Goal: Task Accomplishment & Management: Complete application form

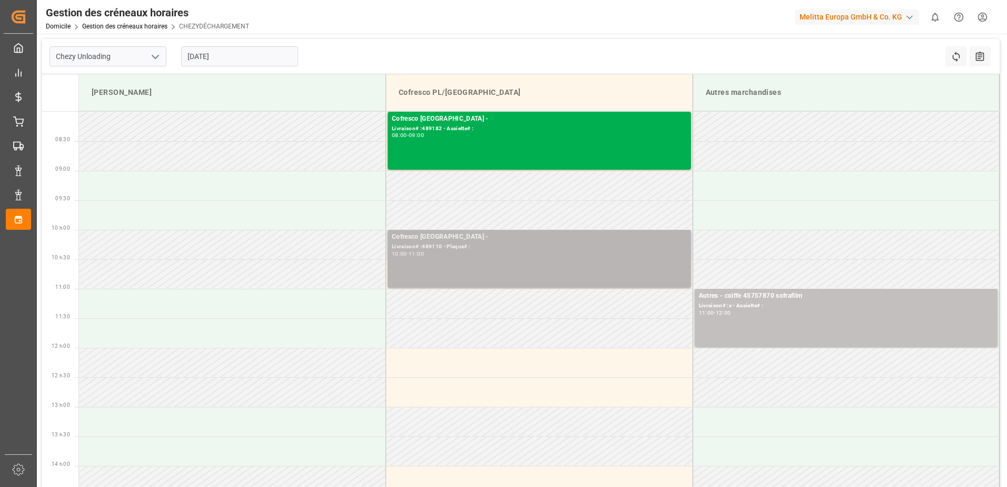
click at [441, 245] on div "Livraison# :489110 - Plaque# :" at bounding box center [539, 246] width 295 height 9
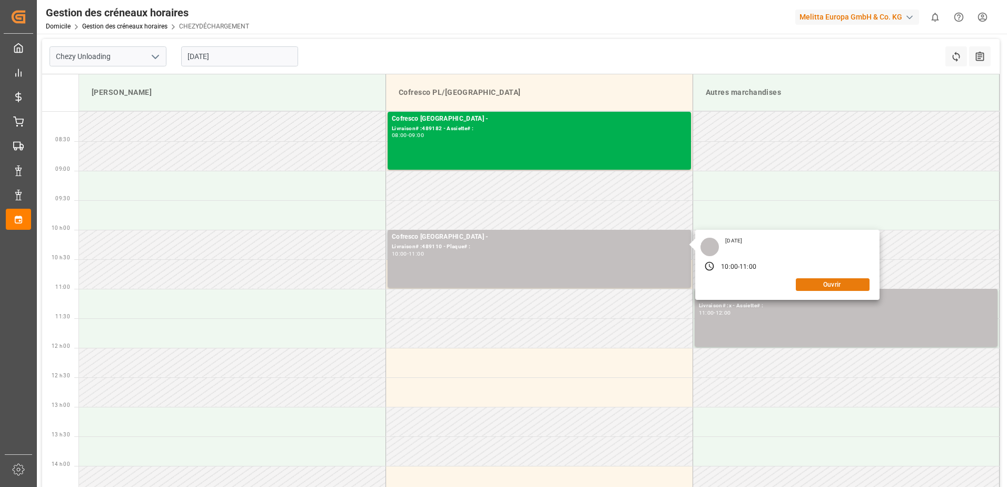
click at [841, 285] on button "Ouvrir" at bounding box center [833, 284] width 74 height 13
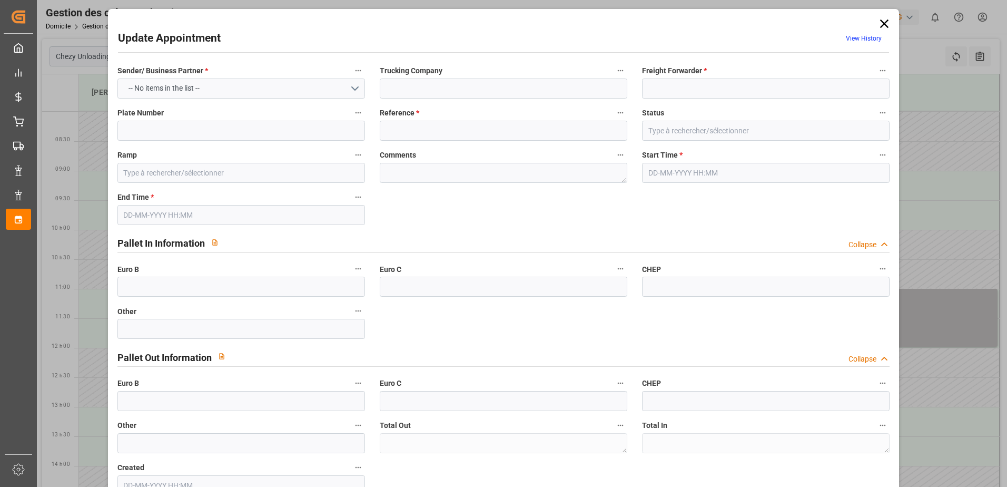
type input "[PERSON_NAME]"
type input "489110"
type input "Cofresco PL/[GEOGRAPHIC_DATA]"
type textarea "0"
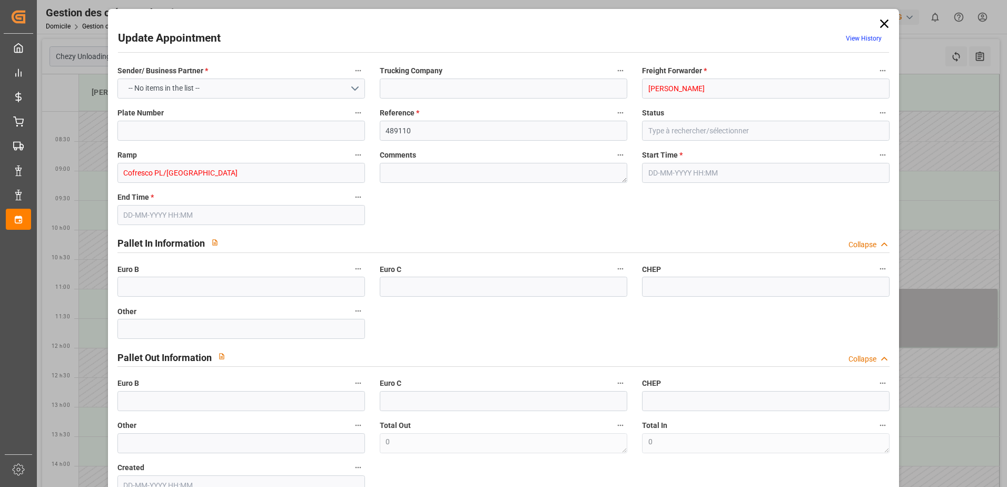
type input "0"
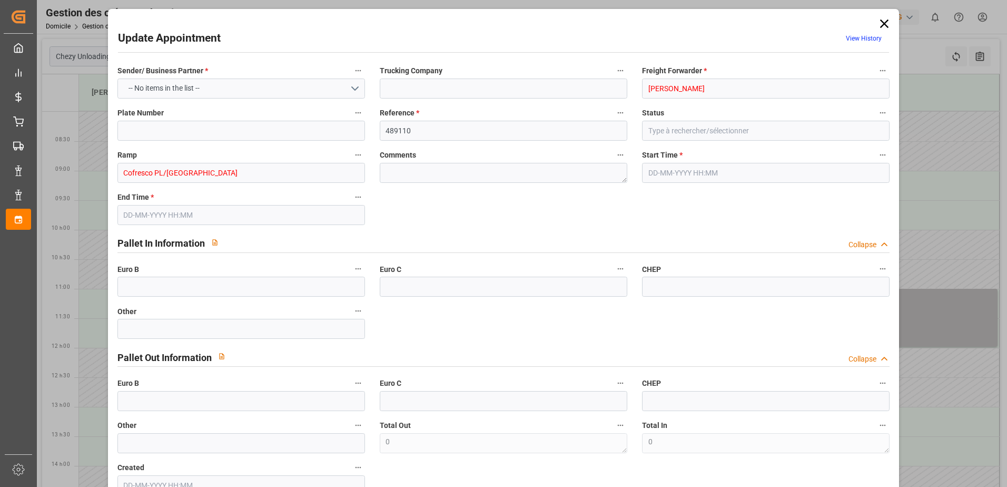
type input "0"
type input "[DATE] 10:00"
type input "[DATE] 11:00"
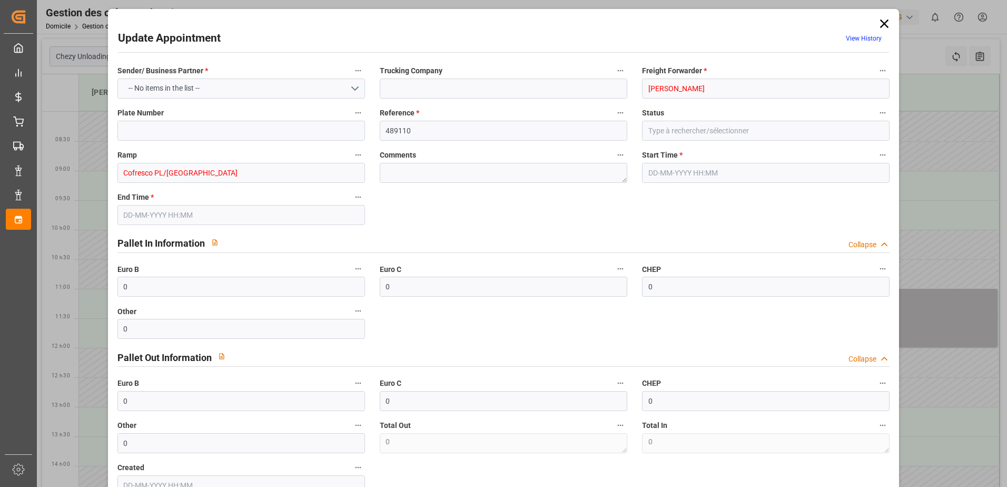
type input "[DATE] 08:36"
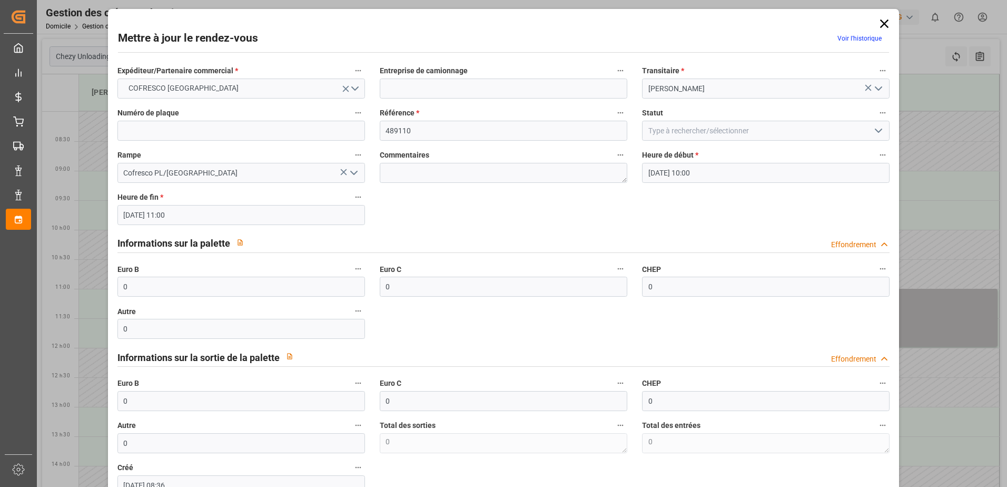
click at [877, 130] on icon "Ouvrir le menu" at bounding box center [878, 130] width 13 height 13
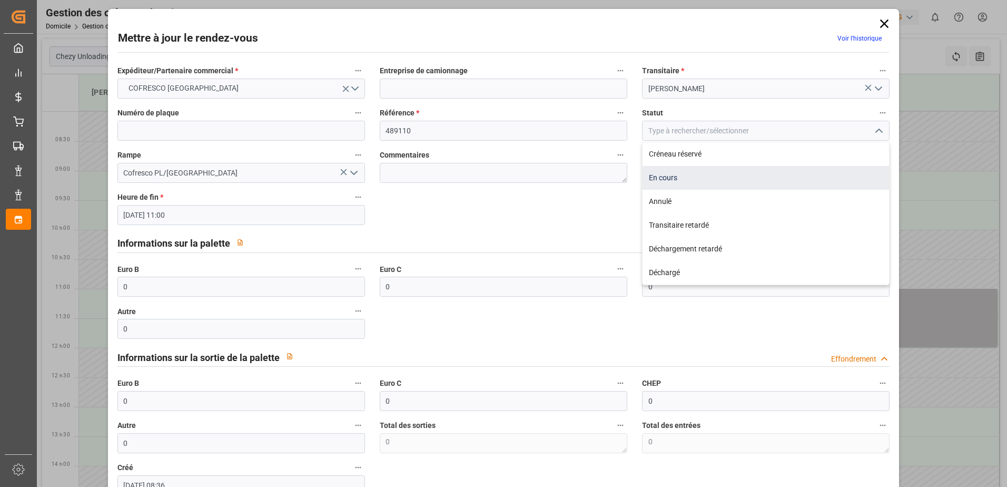
click at [711, 176] on div "En cours" at bounding box center [766, 178] width 246 height 24
type input "In Progress"
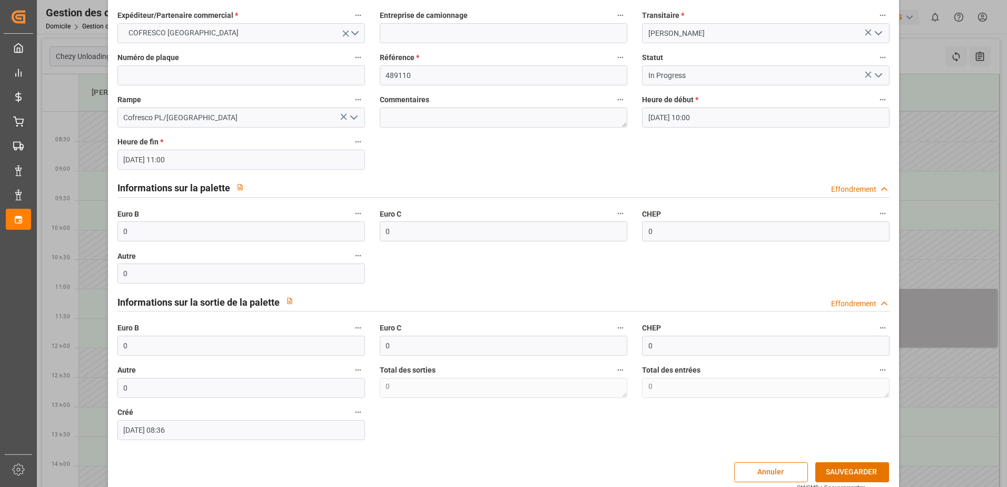
scroll to position [70, 0]
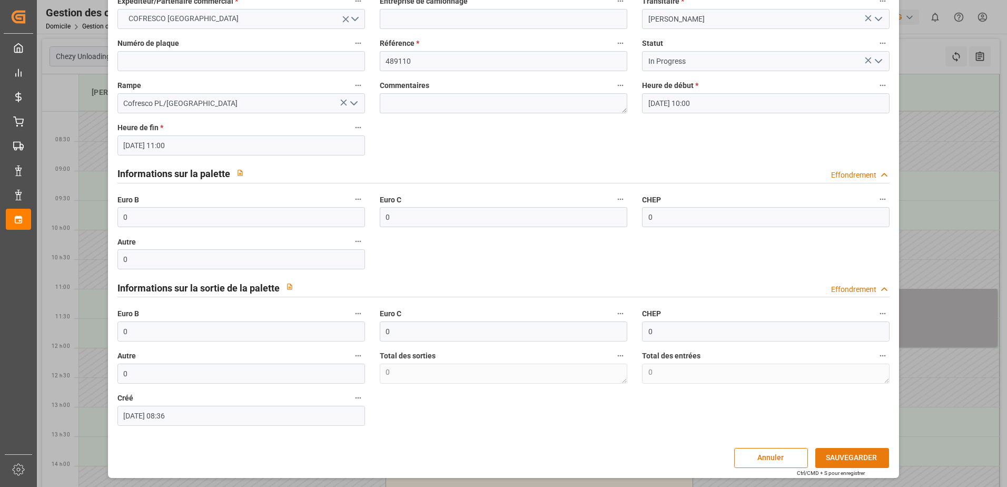
click at [868, 456] on button "SAUVEGARDER" at bounding box center [852, 458] width 74 height 20
